Goal: Task Accomplishment & Management: Use online tool/utility

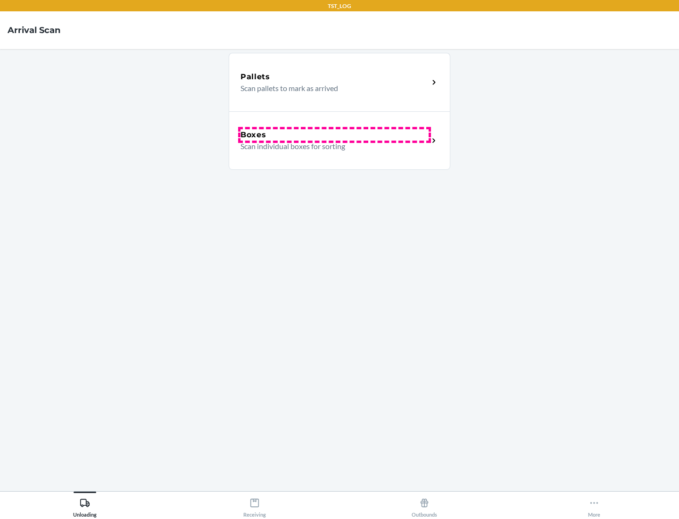
click at [334, 135] on div "Boxes" at bounding box center [335, 134] width 188 height 11
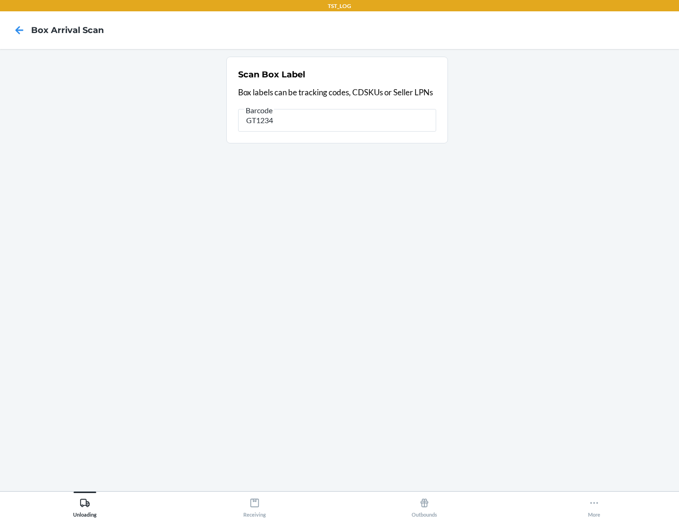
type input "GT1234"
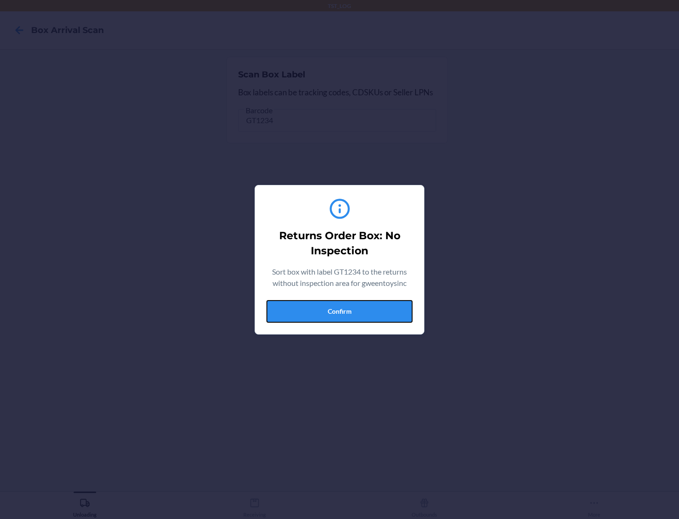
click at [340, 311] on button "Confirm" at bounding box center [340, 311] width 146 height 23
